Goal: Task Accomplishment & Management: Use online tool/utility

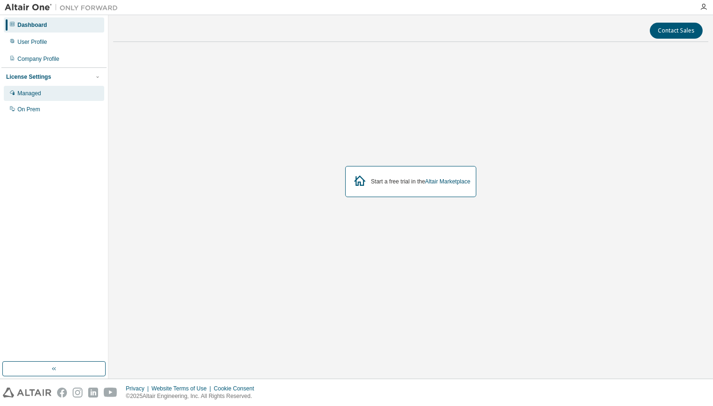
click at [44, 89] on div "Managed" at bounding box center [54, 93] width 100 height 15
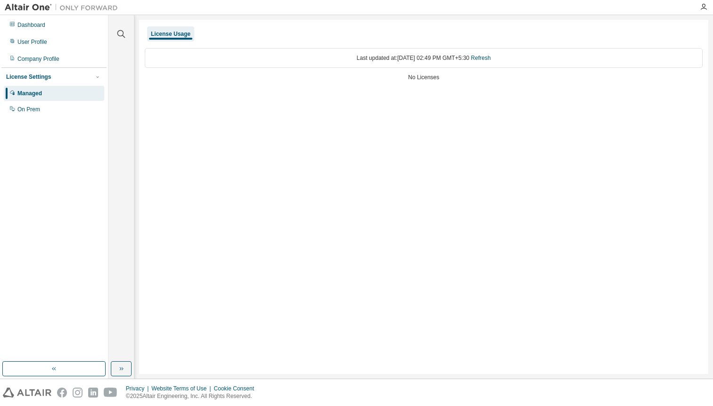
click at [49, 119] on div "Dashboard User Profile Company Profile License Settings Managed On Prem" at bounding box center [53, 188] width 105 height 344
click at [34, 113] on div "On Prem" at bounding box center [28, 110] width 23 height 8
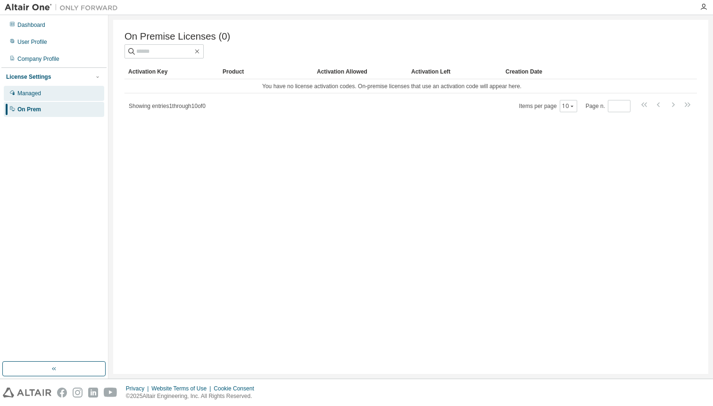
click at [34, 100] on div "Managed" at bounding box center [54, 93] width 100 height 15
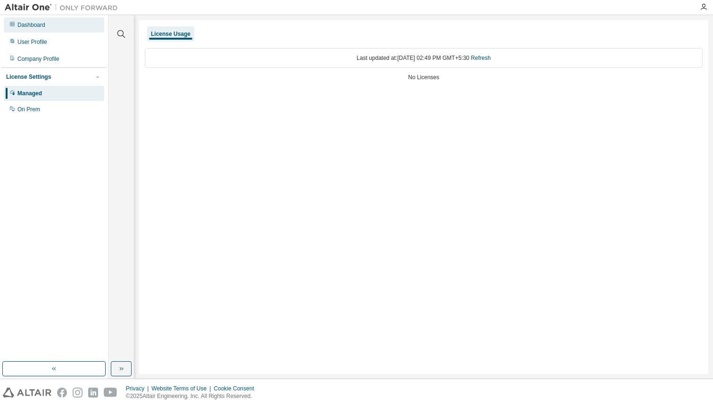
click at [30, 27] on div "Dashboard" at bounding box center [31, 25] width 28 height 8
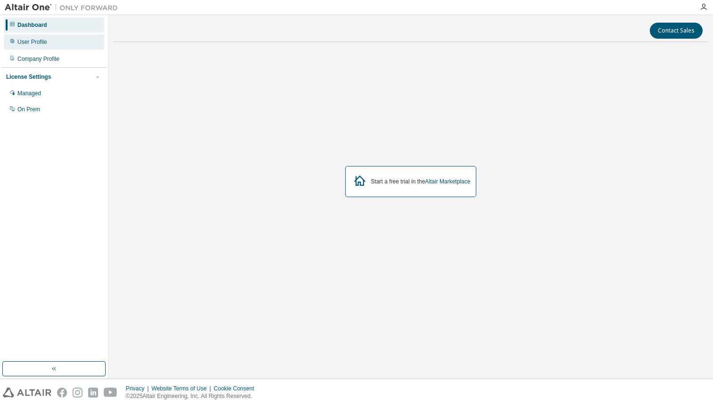
click at [51, 44] on div "User Profile" at bounding box center [54, 41] width 100 height 15
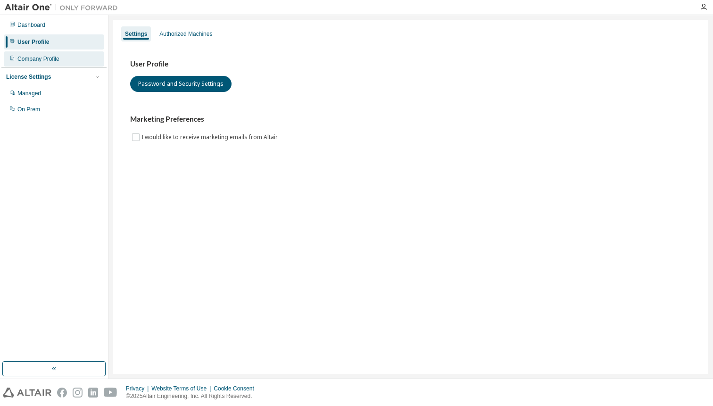
click at [68, 66] on div "Company Profile" at bounding box center [54, 58] width 100 height 15
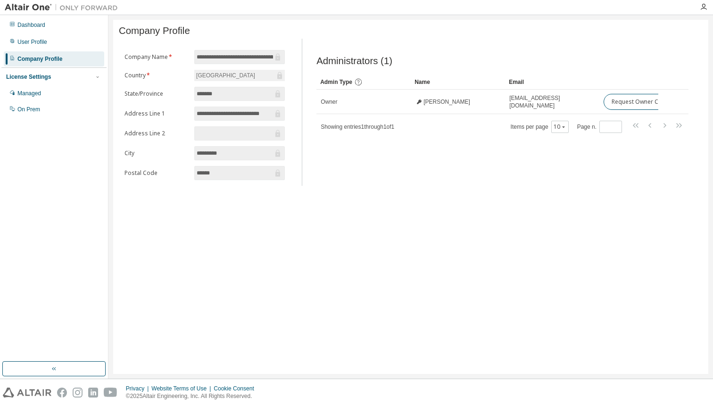
click at [34, 7] on img at bounding box center [64, 7] width 118 height 9
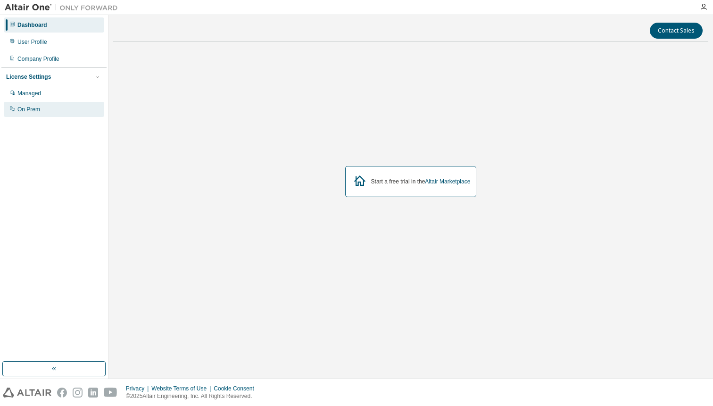
click at [42, 107] on div "On Prem" at bounding box center [54, 109] width 100 height 15
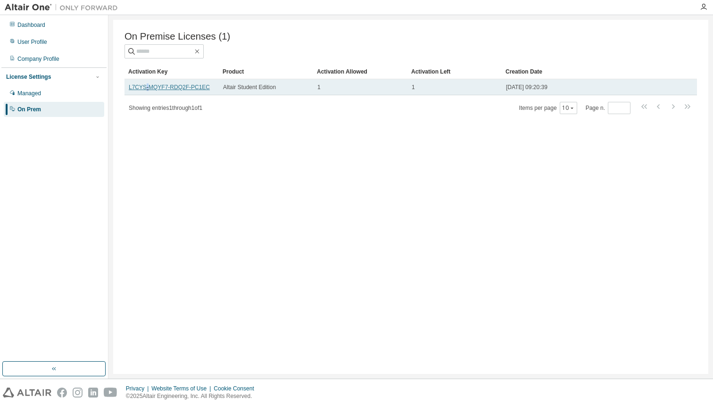
click at [143, 88] on link "L7CYS-MQYF7-RDQ2F-PC1EC" at bounding box center [169, 87] width 81 height 7
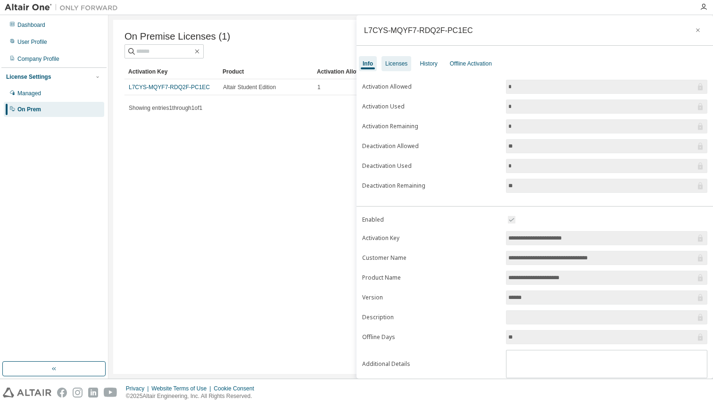
click at [406, 60] on div "Licenses" at bounding box center [396, 64] width 22 height 8
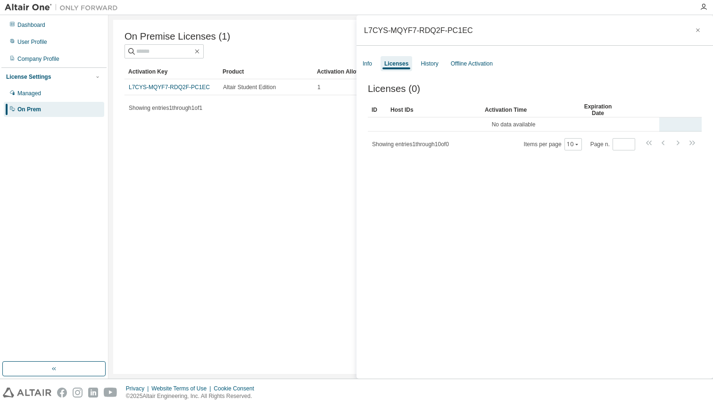
click at [513, 129] on td "No data available" at bounding box center [513, 124] width 291 height 14
click at [436, 66] on div "History" at bounding box center [428, 64] width 17 height 8
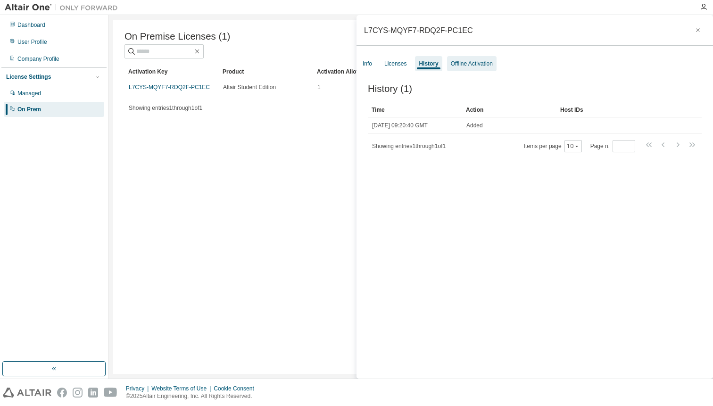
click at [453, 64] on div "Offline Activation" at bounding box center [471, 63] width 49 height 15
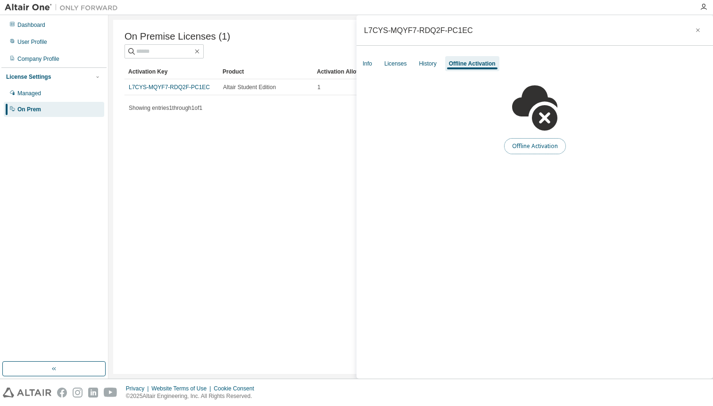
click at [522, 141] on button "Offline Activation" at bounding box center [535, 146] width 62 height 16
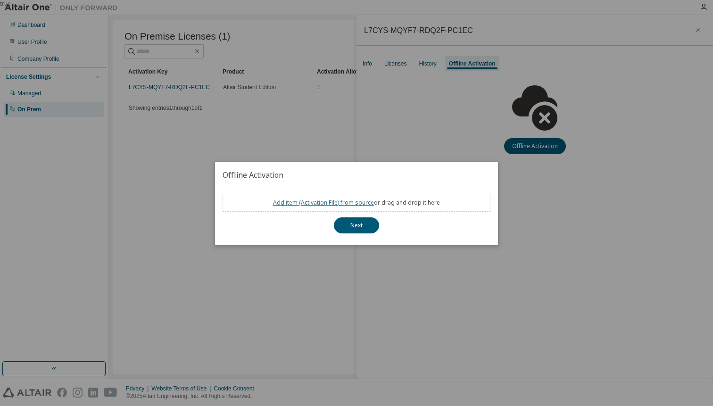
click at [297, 203] on link "Add item ( Activation File ) from source" at bounding box center [323, 202] width 101 height 8
click at [533, 188] on div "true" at bounding box center [356, 203] width 713 height 406
